Goal: Task Accomplishment & Management: Use online tool/utility

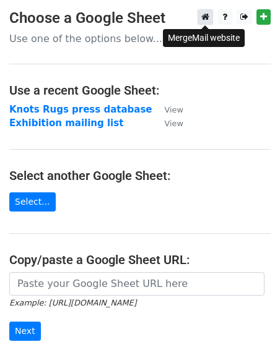
click at [206, 17] on icon at bounding box center [205, 16] width 8 height 9
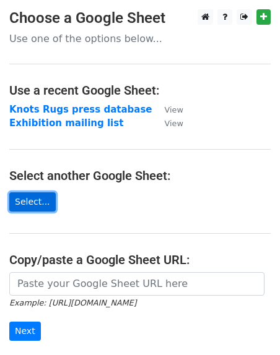
click at [37, 204] on link "Select..." at bounding box center [32, 202] width 46 height 19
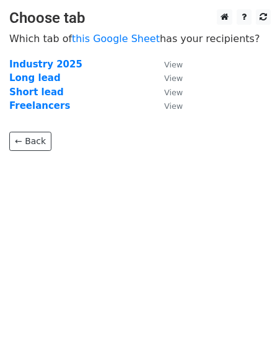
click at [51, 71] on td "Industry 2025" at bounding box center [80, 65] width 142 height 14
click at [53, 68] on strong "Industry 2025" at bounding box center [45, 64] width 73 height 11
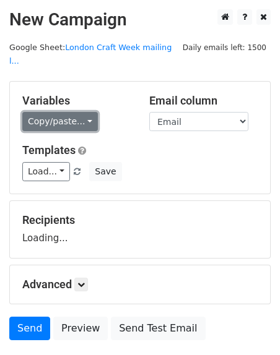
click at [61, 112] on link "Copy/paste..." at bounding box center [60, 121] width 76 height 19
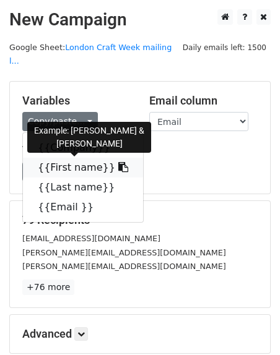
click at [61, 158] on link "{{First name}}" at bounding box center [83, 168] width 120 height 20
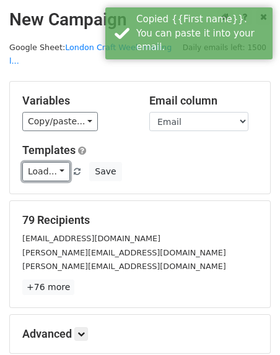
click at [61, 162] on link "Load..." at bounding box center [46, 171] width 48 height 19
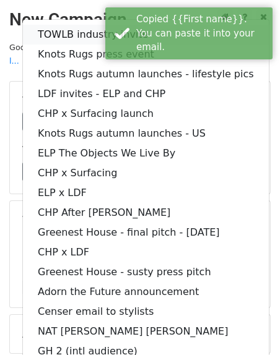
click at [52, 25] on link "TOWLB industry invite" at bounding box center [146, 35] width 246 height 20
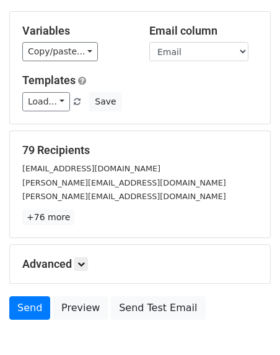
scroll to position [126, 0]
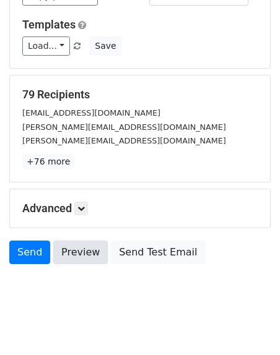
click at [84, 241] on link "Preview" at bounding box center [80, 253] width 54 height 24
click at [67, 241] on link "Preview" at bounding box center [80, 253] width 54 height 24
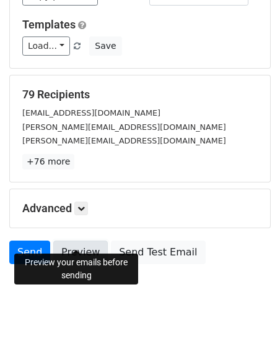
click at [64, 241] on link "Preview" at bounding box center [80, 253] width 54 height 24
click at [69, 241] on link "Preview" at bounding box center [80, 253] width 54 height 24
click at [71, 241] on link "Preview" at bounding box center [80, 253] width 54 height 24
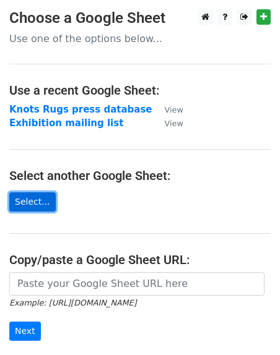
click at [35, 204] on link "Select..." at bounding box center [32, 202] width 46 height 19
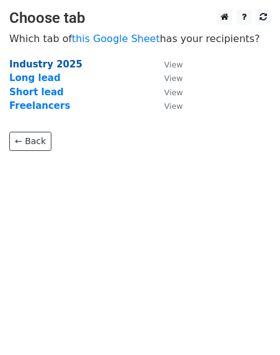
click at [52, 67] on strong "Industry 2025" at bounding box center [45, 64] width 73 height 11
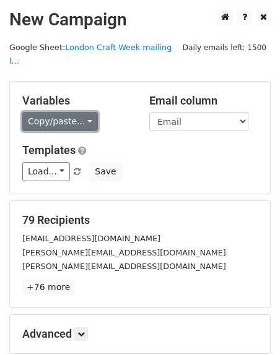
click at [57, 112] on link "Copy/paste..." at bounding box center [60, 121] width 76 height 19
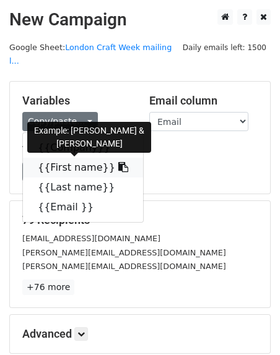
click at [58, 158] on link "{{First name}}" at bounding box center [83, 168] width 120 height 20
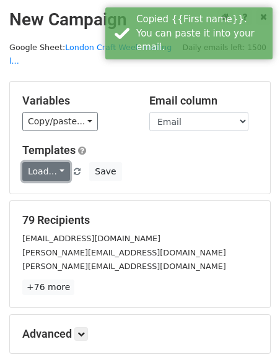
click at [45, 162] on link "Load..." at bounding box center [46, 171] width 48 height 19
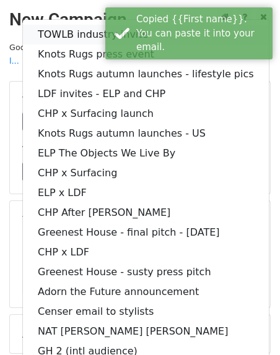
click at [53, 25] on link "TOWLB industry invite" at bounding box center [146, 35] width 246 height 20
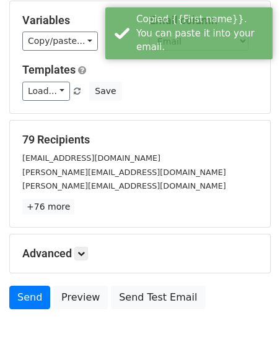
scroll to position [94, 0]
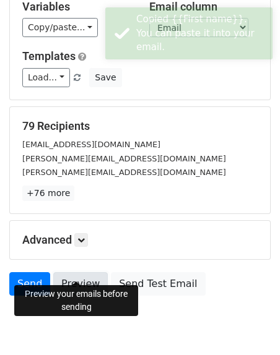
click at [77, 272] on link "Preview" at bounding box center [80, 284] width 54 height 24
